Goal: Navigation & Orientation: Find specific page/section

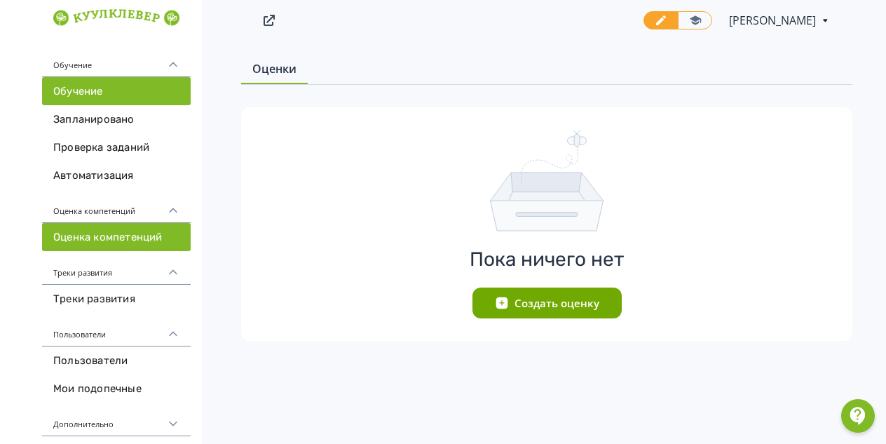
click at [76, 91] on link "Обучение" at bounding box center [116, 91] width 149 height 28
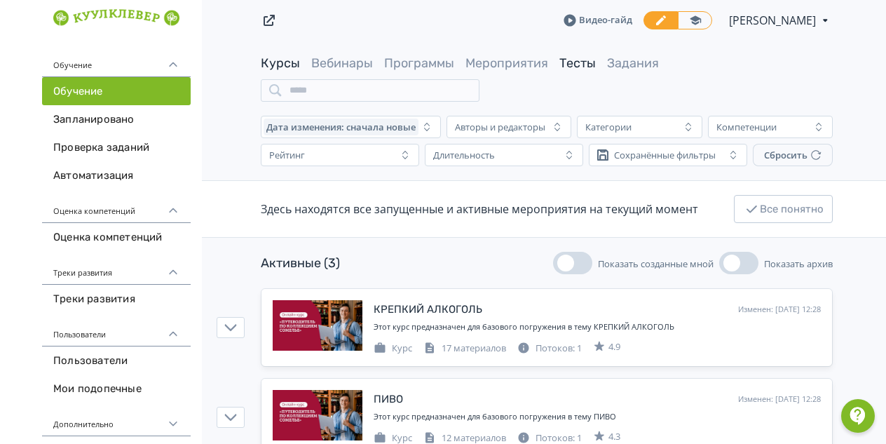
click at [586, 64] on link "Тесты" at bounding box center [577, 62] width 36 height 15
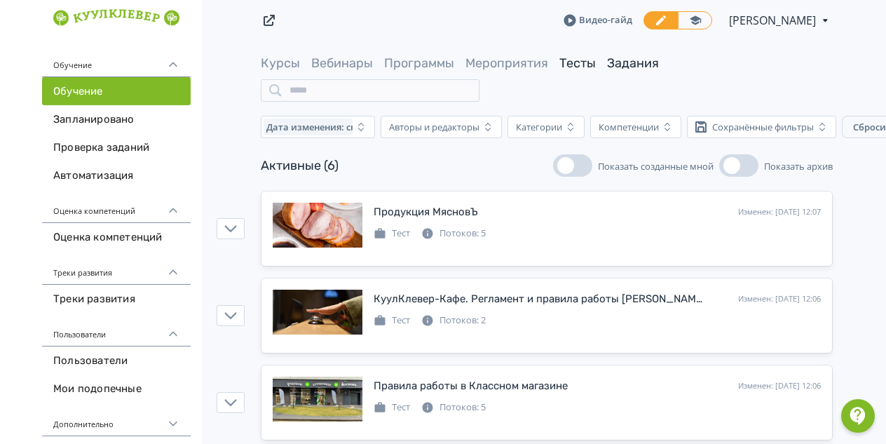
click at [620, 64] on link "Задания" at bounding box center [633, 62] width 52 height 15
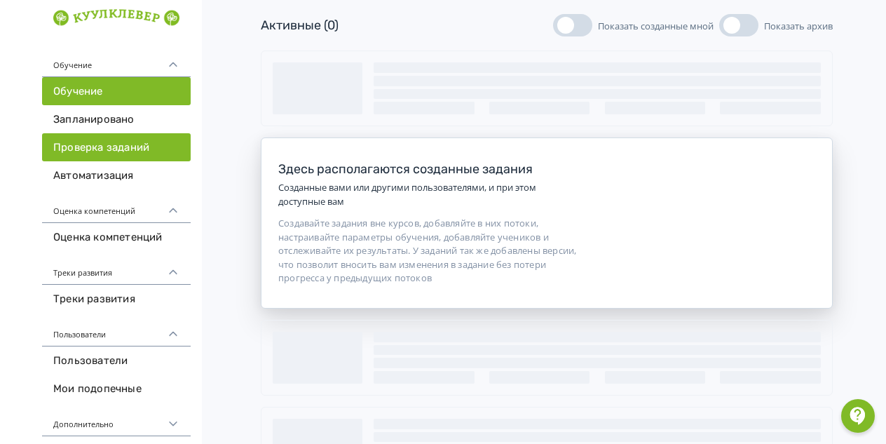
click at [79, 147] on link "Проверка заданий" at bounding box center [116, 147] width 149 height 28
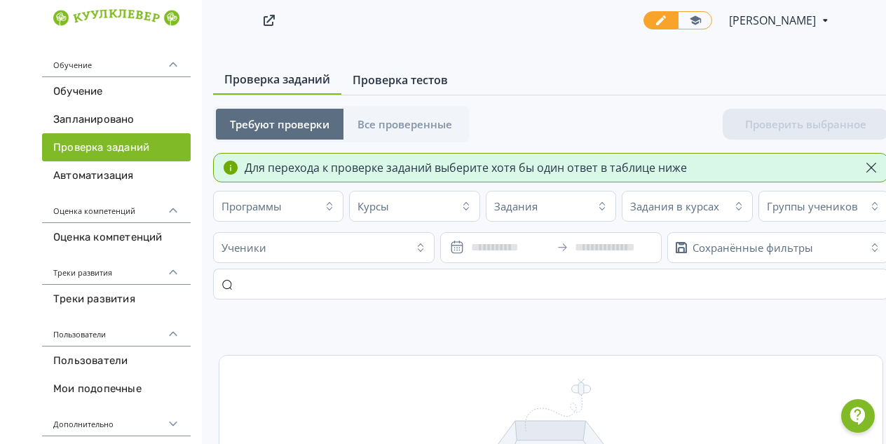
click at [378, 78] on span "Проверка тестов" at bounding box center [400, 80] width 95 height 17
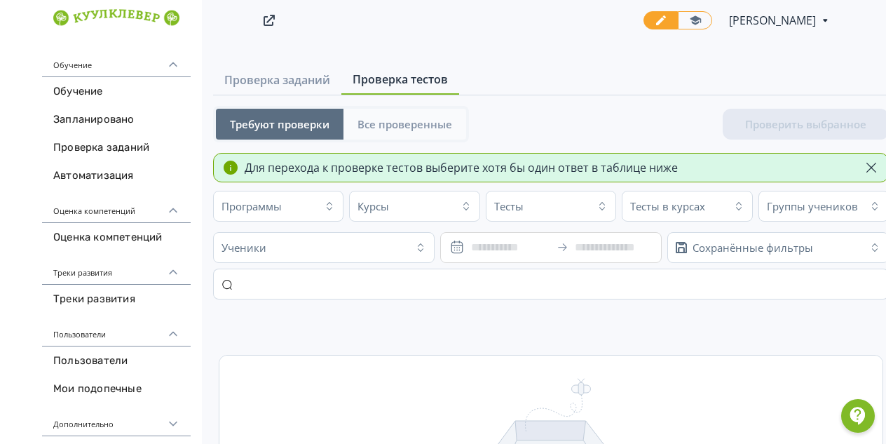
click at [384, 118] on span "Все проверенные" at bounding box center [405, 124] width 95 height 14
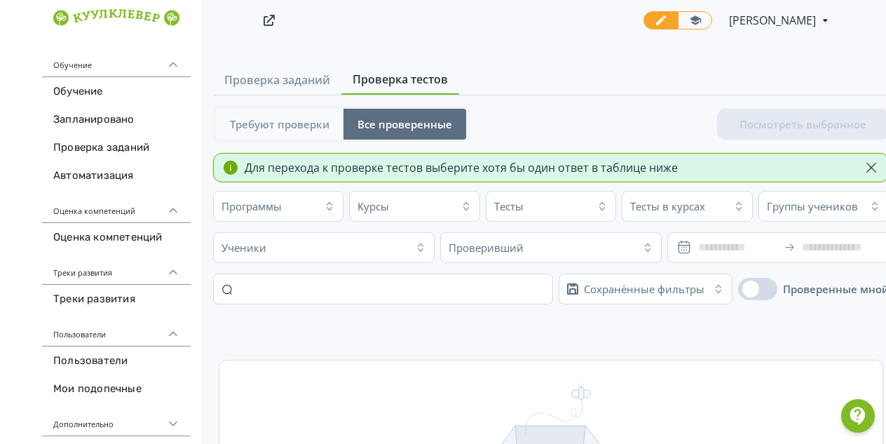
click at [294, 123] on span "Требуют проверки" at bounding box center [280, 124] width 100 height 14
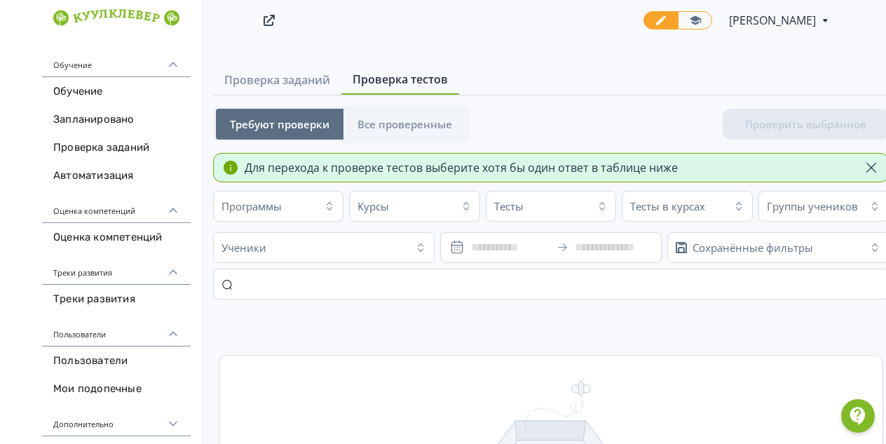
click at [170, 330] on icon at bounding box center [173, 333] width 13 height 13
click at [178, 266] on icon at bounding box center [173, 272] width 13 height 13
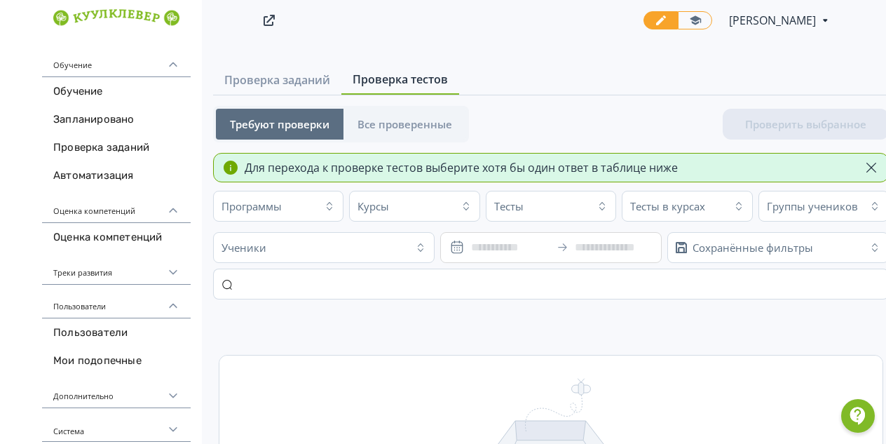
click at [173, 268] on icon at bounding box center [173, 272] width 13 height 13
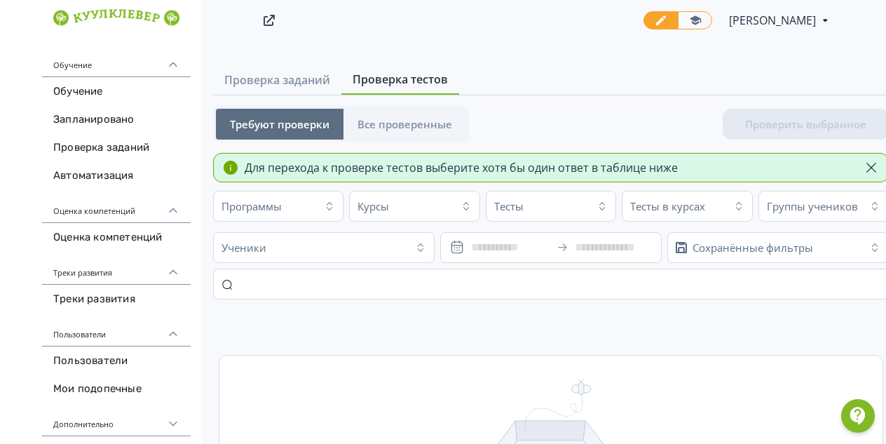
scroll to position [32, 0]
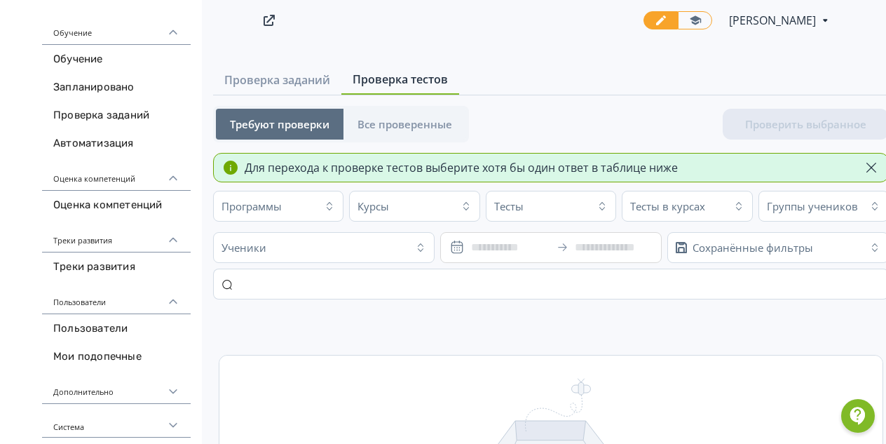
click at [172, 385] on icon at bounding box center [173, 391] width 13 height 13
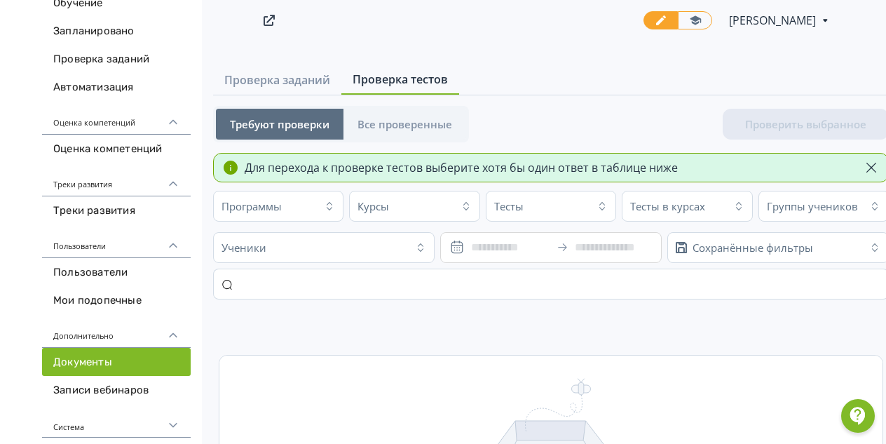
click at [102, 360] on link "Документы" at bounding box center [116, 362] width 149 height 28
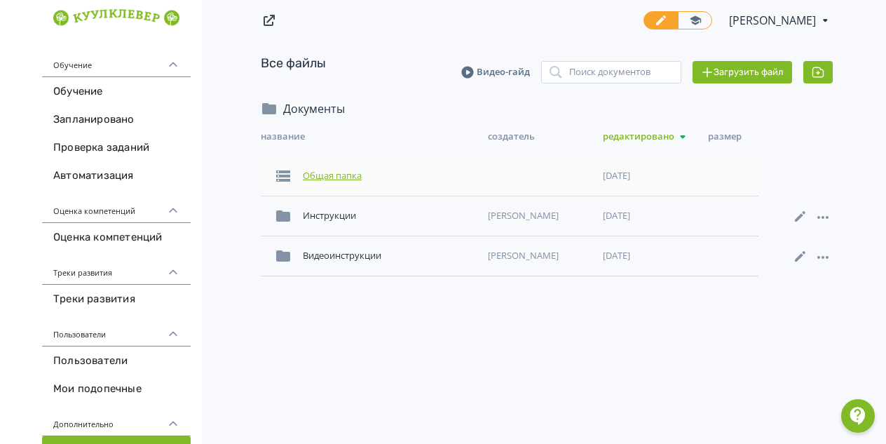
click at [337, 177] on div "Общая папка" at bounding box center [389, 175] width 185 height 25
